Goal: Communication & Community: Answer question/provide support

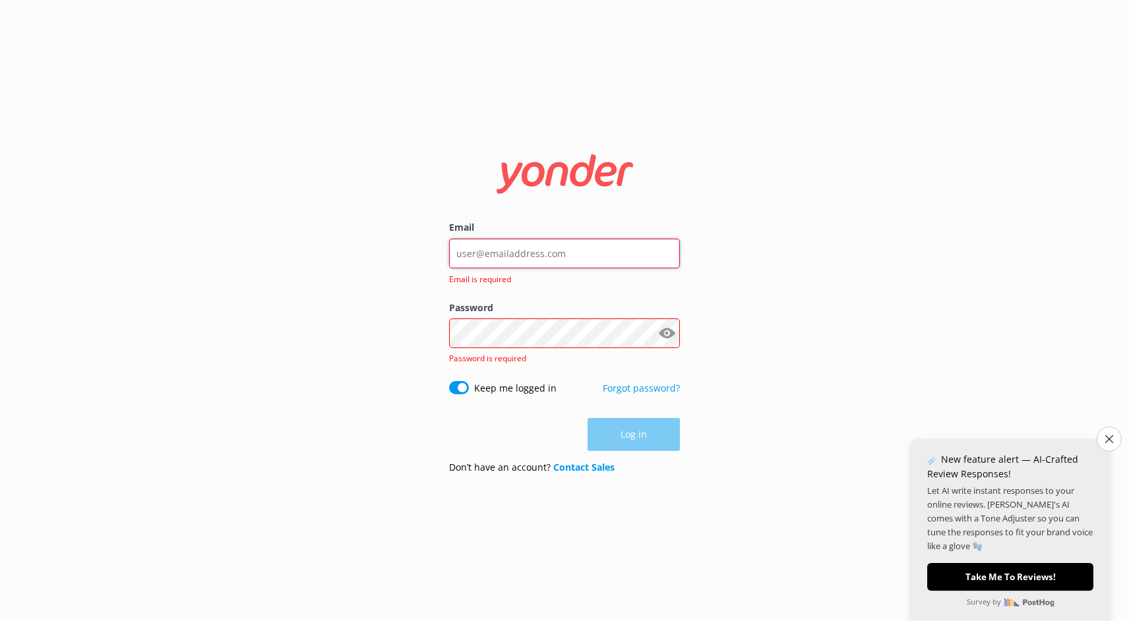
click at [568, 256] on input "Email" at bounding box center [564, 254] width 231 height 30
type input "[PERSON_NAME][EMAIL_ADDRESS][DOMAIN_NAME]"
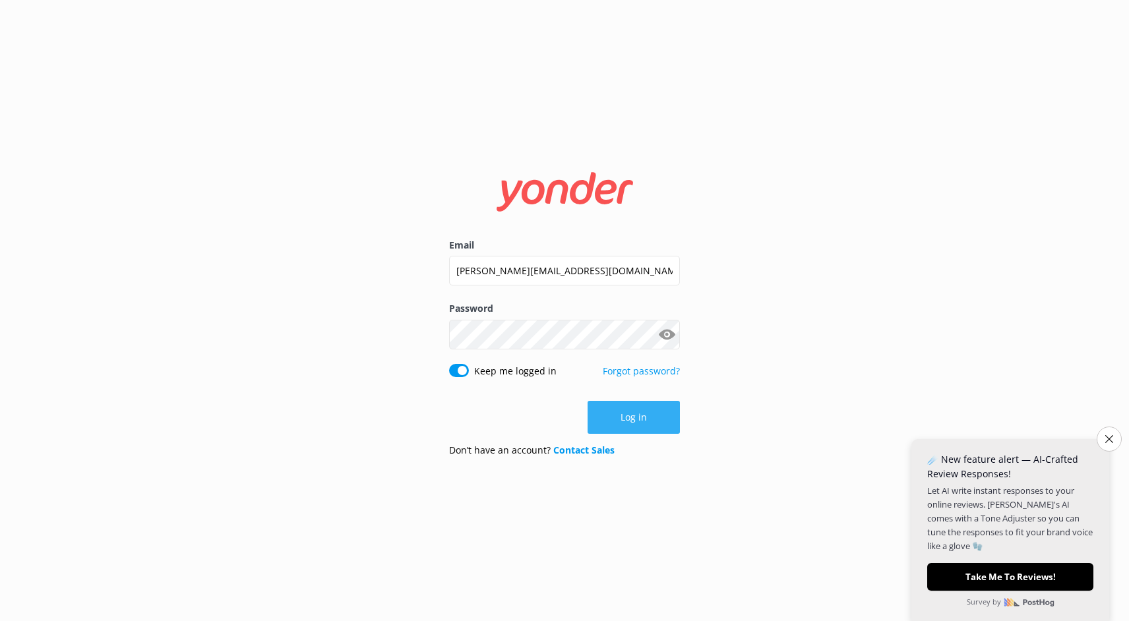
click at [630, 415] on button "Log in" at bounding box center [634, 417] width 92 height 33
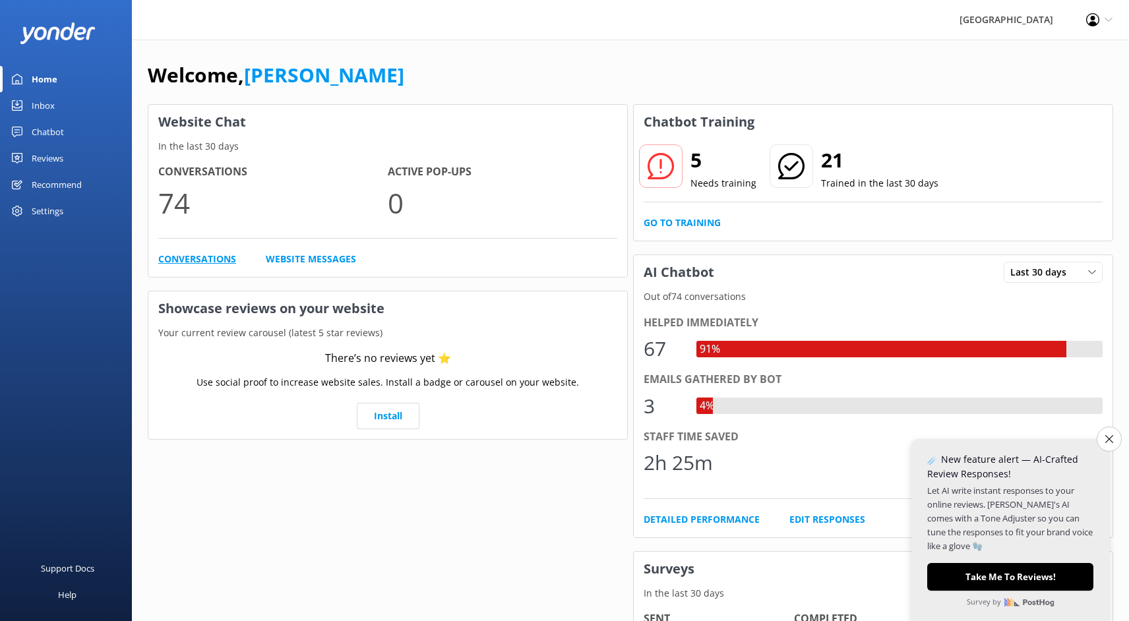
click at [214, 258] on link "Conversations" at bounding box center [197, 259] width 78 height 15
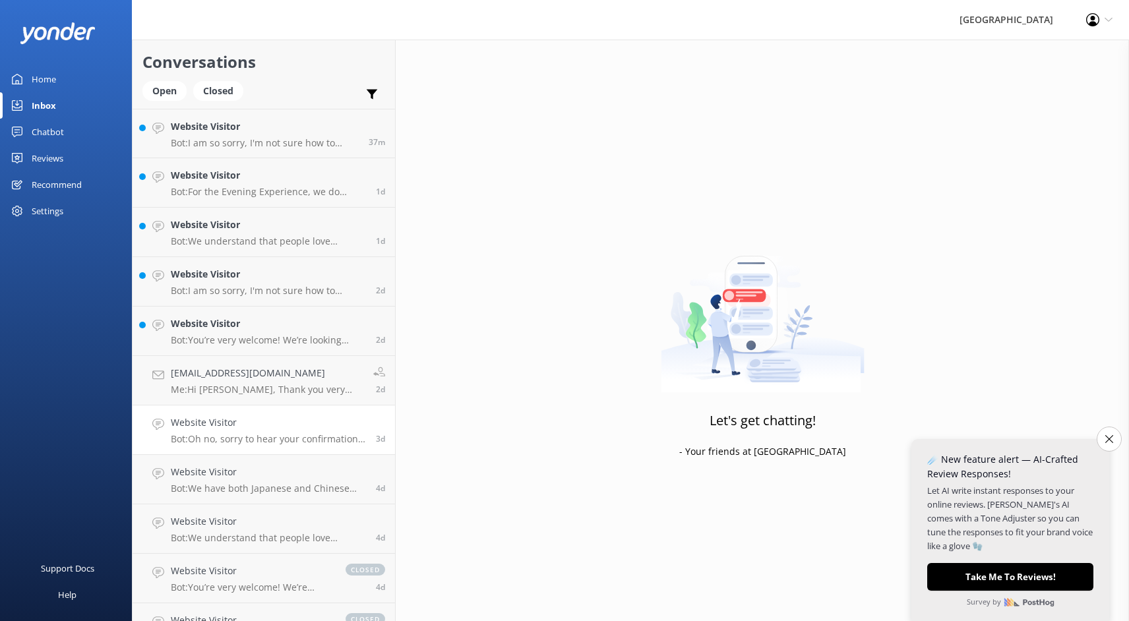
click at [290, 431] on div "Website Visitor Bot: Oh no, sorry to hear your confirmation email didn’t come t…" at bounding box center [268, 429] width 195 height 29
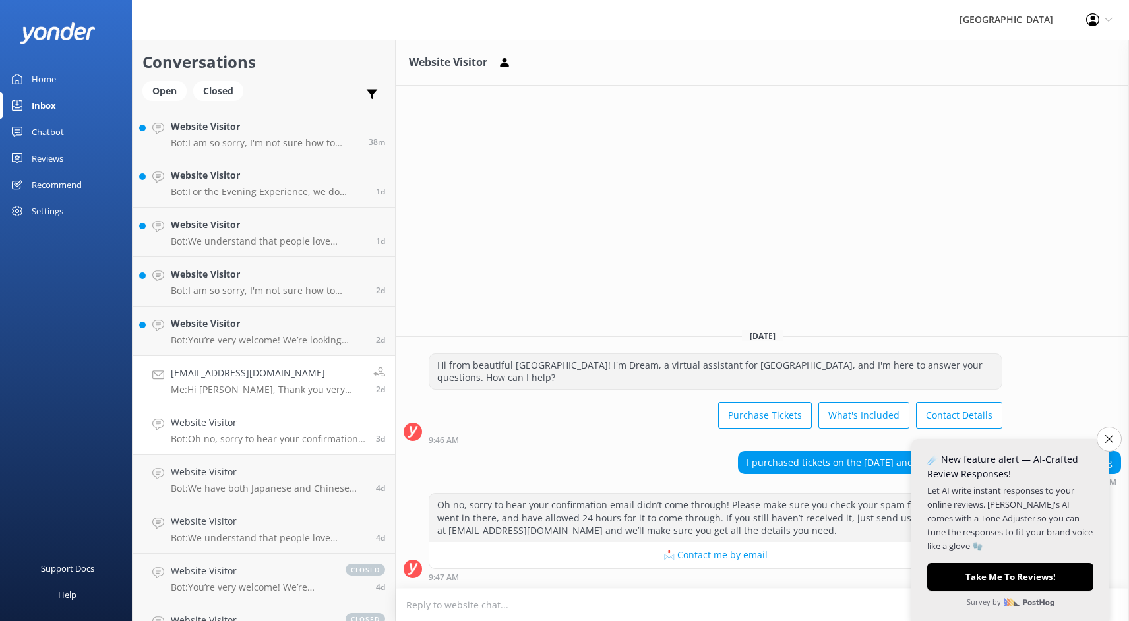
click at [278, 382] on div "[EMAIL_ADDRESS][DOMAIN_NAME] Me: Hi [PERSON_NAME], Thank you very much for your…" at bounding box center [267, 380] width 193 height 29
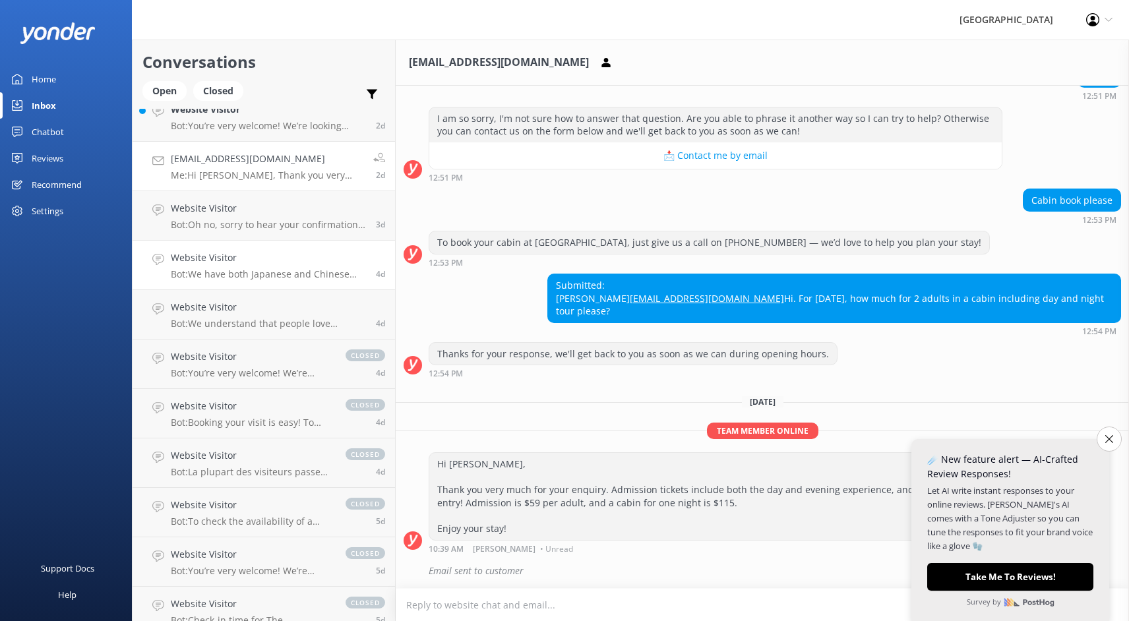
scroll to position [215, 0]
click at [289, 269] on p "Bot: We have both Japanese and Chinese speaking guides here at [GEOGRAPHIC_DATA…" at bounding box center [268, 274] width 195 height 12
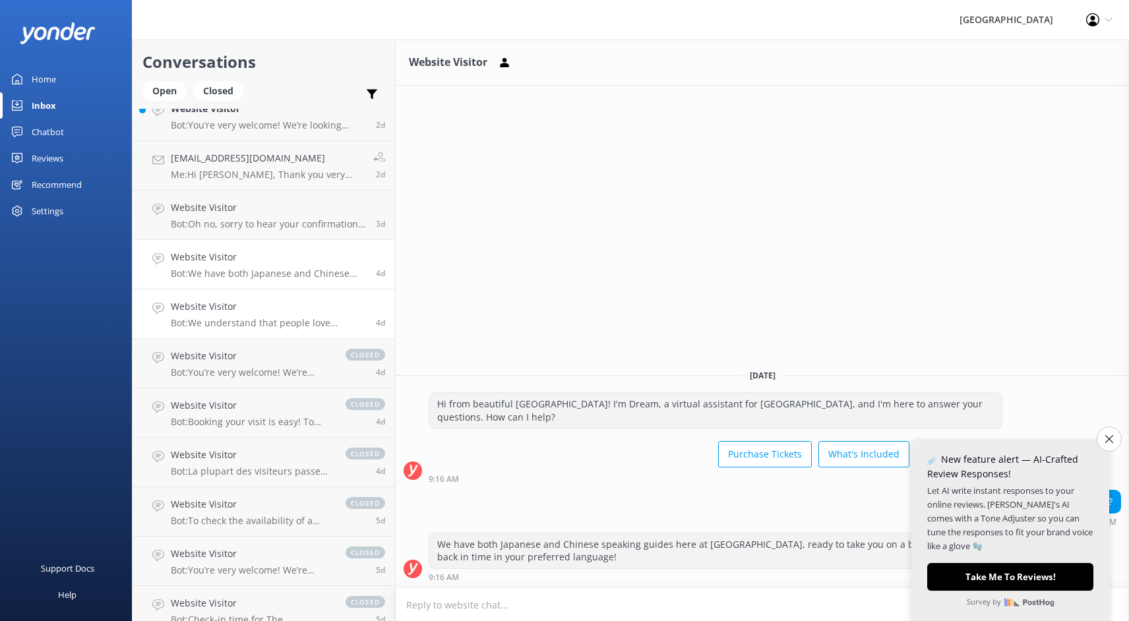
click at [276, 320] on p "Bot: We understand that people love travelling with their furry friends – so do…" at bounding box center [268, 323] width 195 height 12
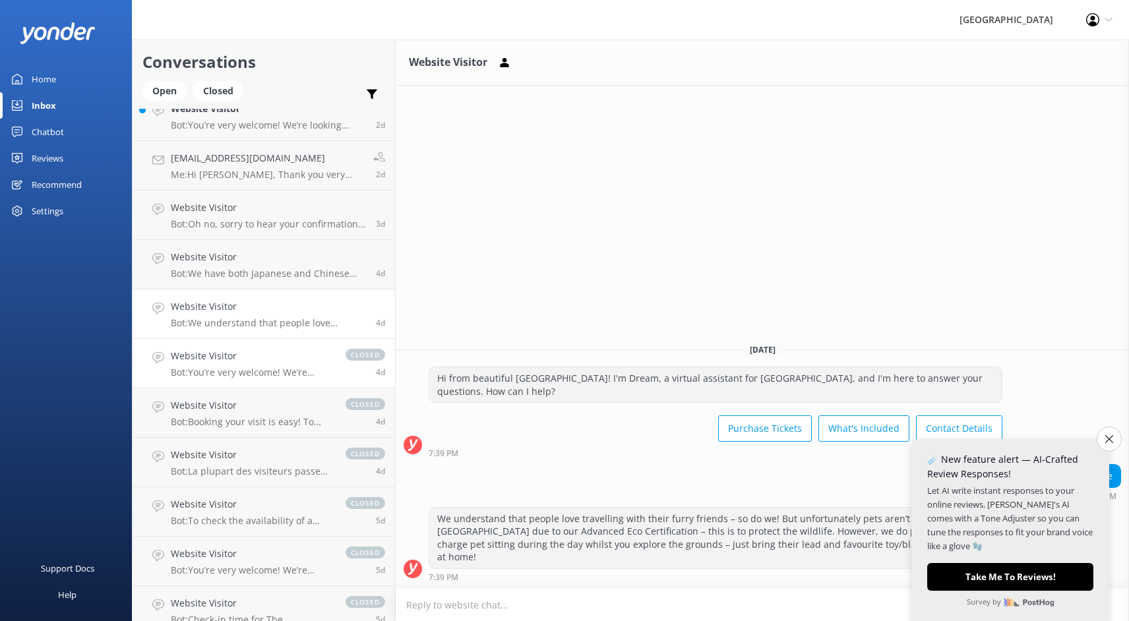
click at [268, 374] on p "Bot: You’re very welcome! We’re looking forward to welcoming you to [GEOGRAPHIC…" at bounding box center [252, 373] width 162 height 12
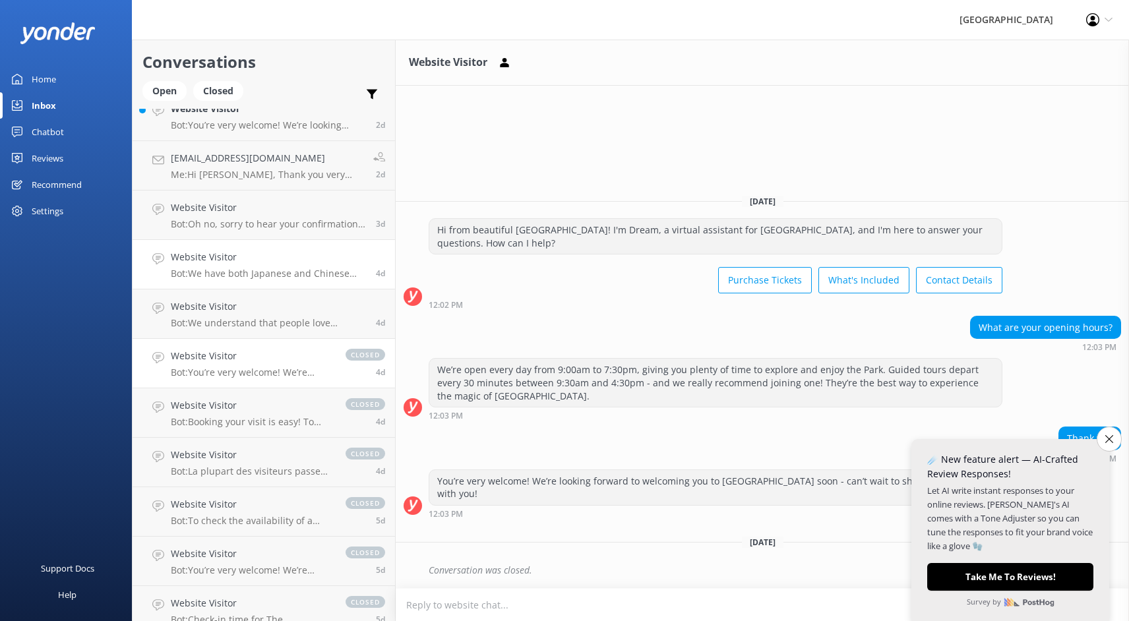
click at [274, 267] on div "Website Visitor Bot: We have both Japanese and Chinese speaking guides here at …" at bounding box center [268, 264] width 195 height 29
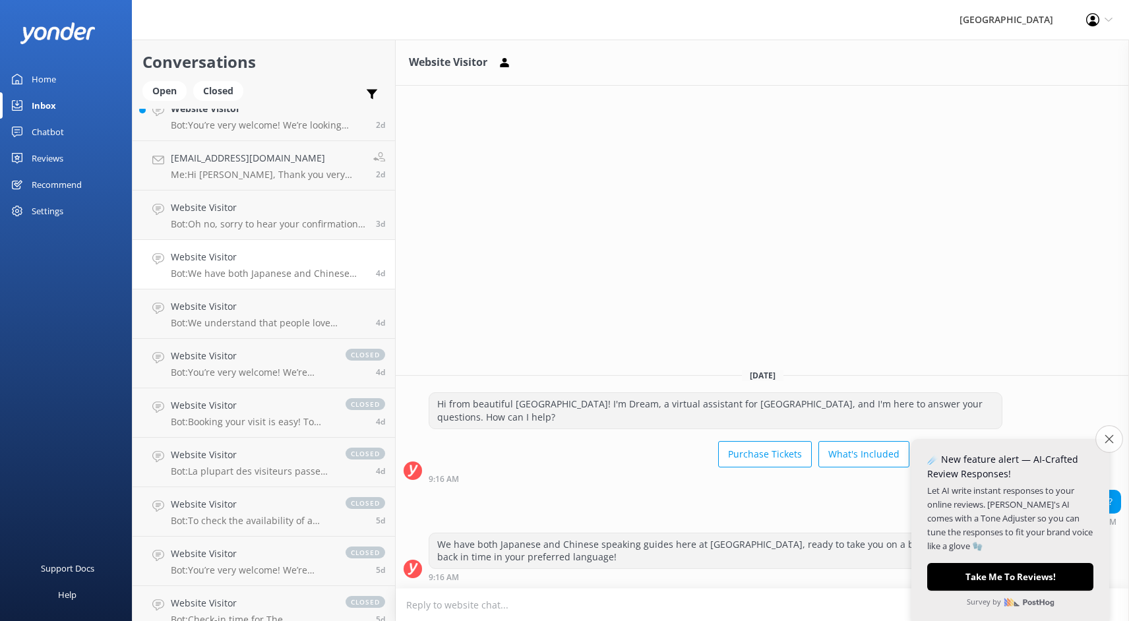
click at [1103, 439] on button "Close survey" at bounding box center [1109, 439] width 28 height 28
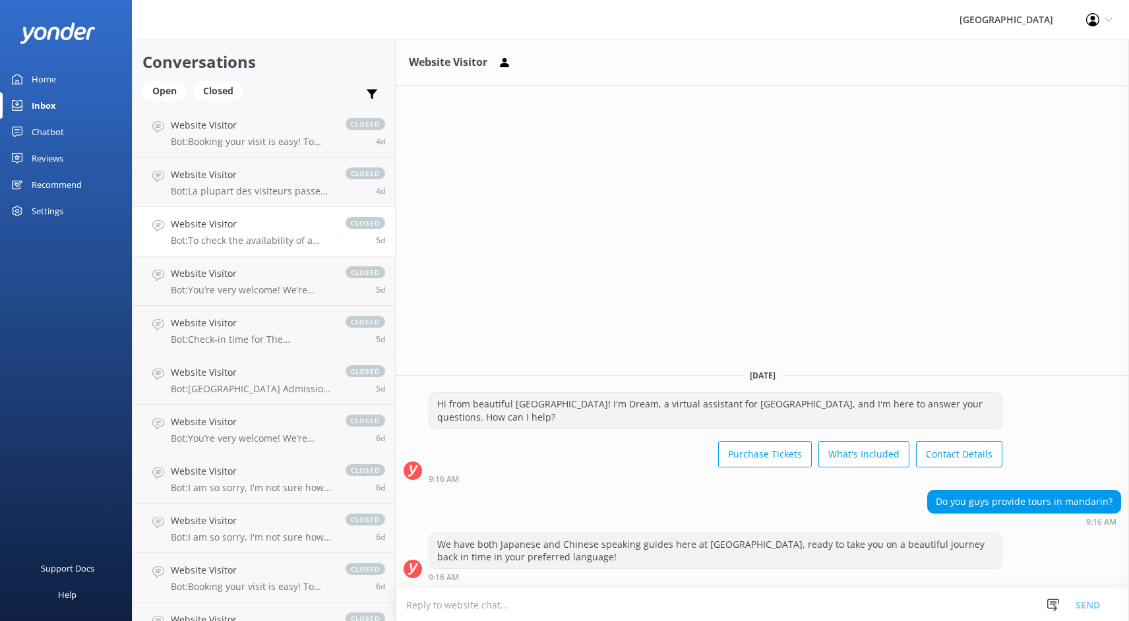
scroll to position [501, 0]
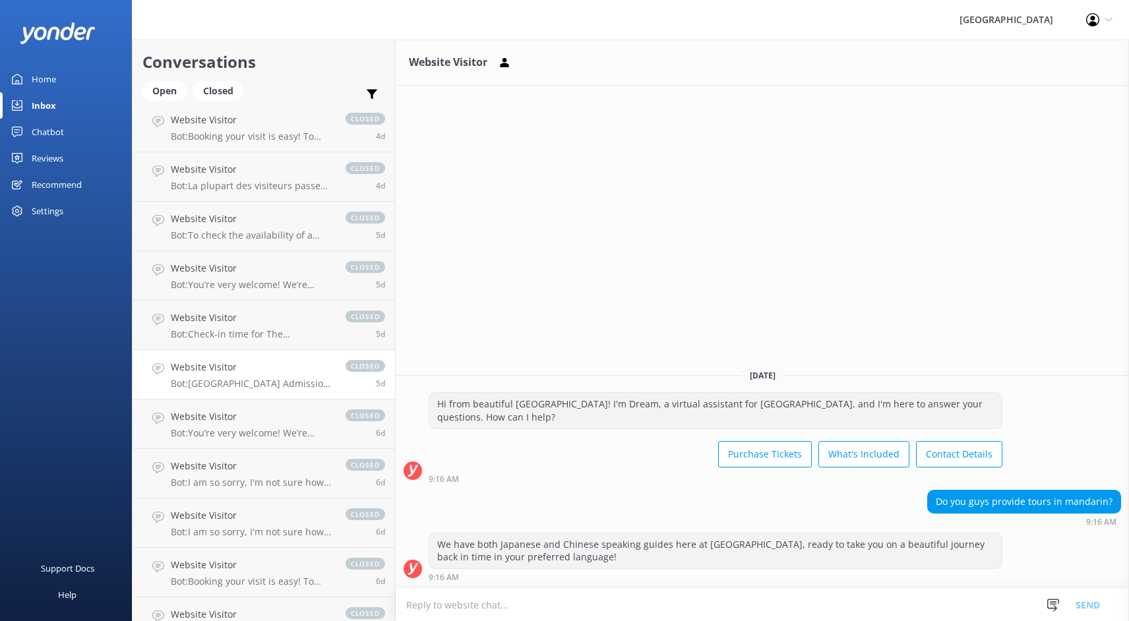
click at [253, 377] on div "Website Visitor Bot: [GEOGRAPHIC_DATA] Admission includes the Dream Continues g…" at bounding box center [252, 374] width 162 height 29
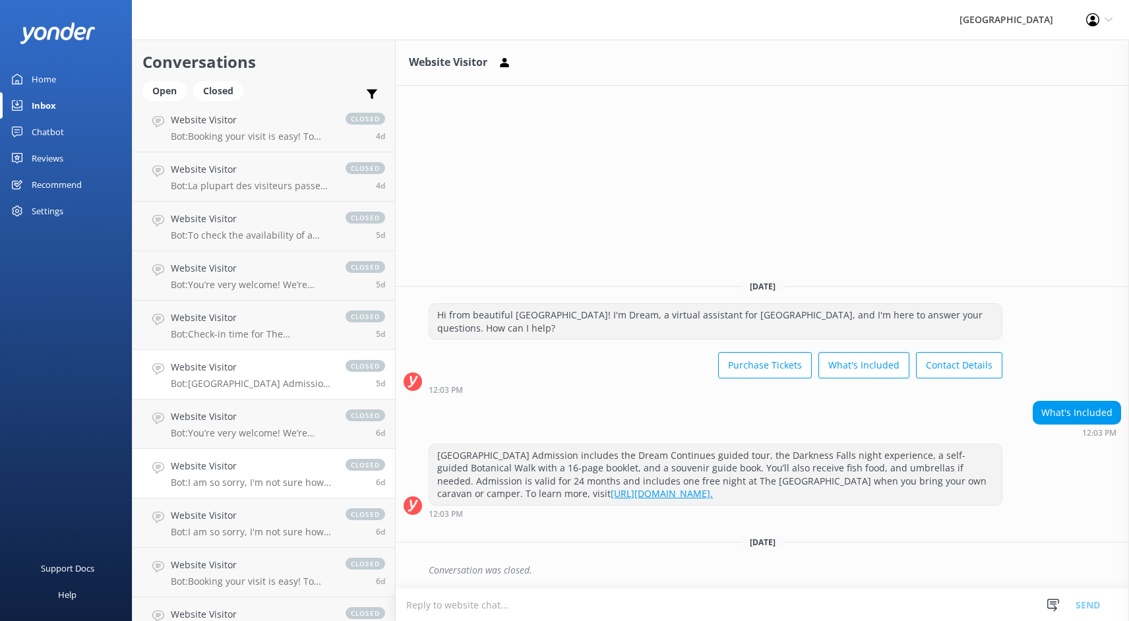
click at [282, 477] on p "Bot: I am so sorry, I'm not sure how to answer that question. Are you able to p…" at bounding box center [252, 483] width 162 height 12
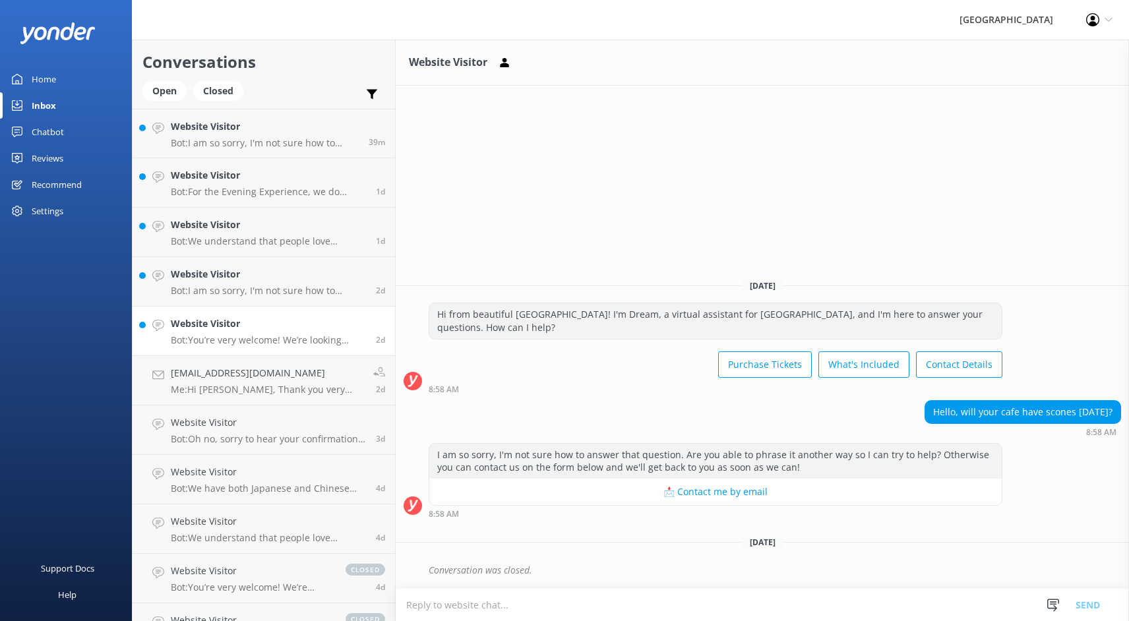
click at [291, 339] on p "Bot: You’re very welcome! We’re looking forward to welcoming you to [GEOGRAPHIC…" at bounding box center [268, 340] width 195 height 12
